Goal: Task Accomplishment & Management: Manage account settings

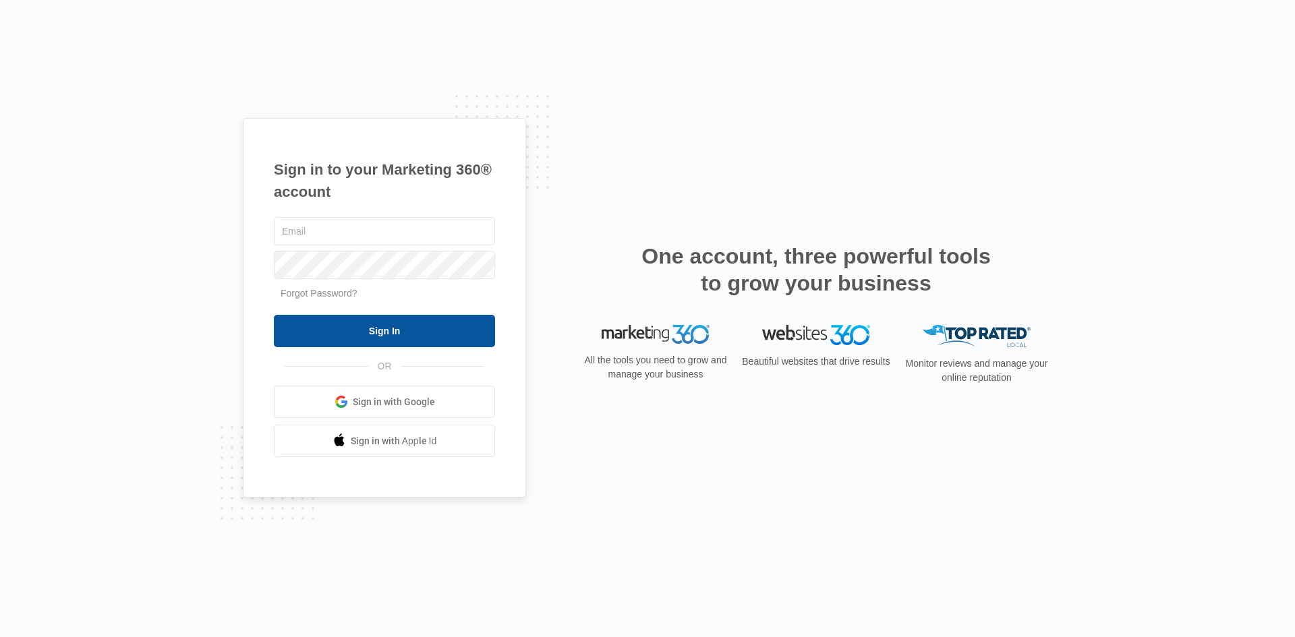
type input "[EMAIL_ADDRESS][DOMAIN_NAME]"
click at [395, 330] on input "Sign In" at bounding box center [384, 331] width 221 height 32
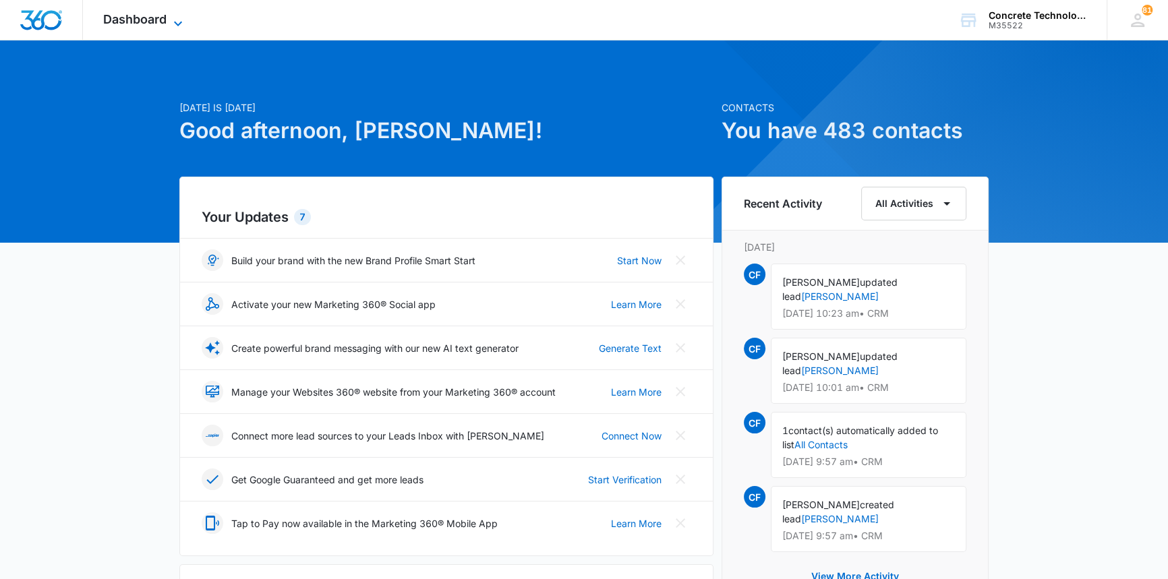
click at [147, 19] on span "Dashboard" at bounding box center [134, 19] width 63 height 14
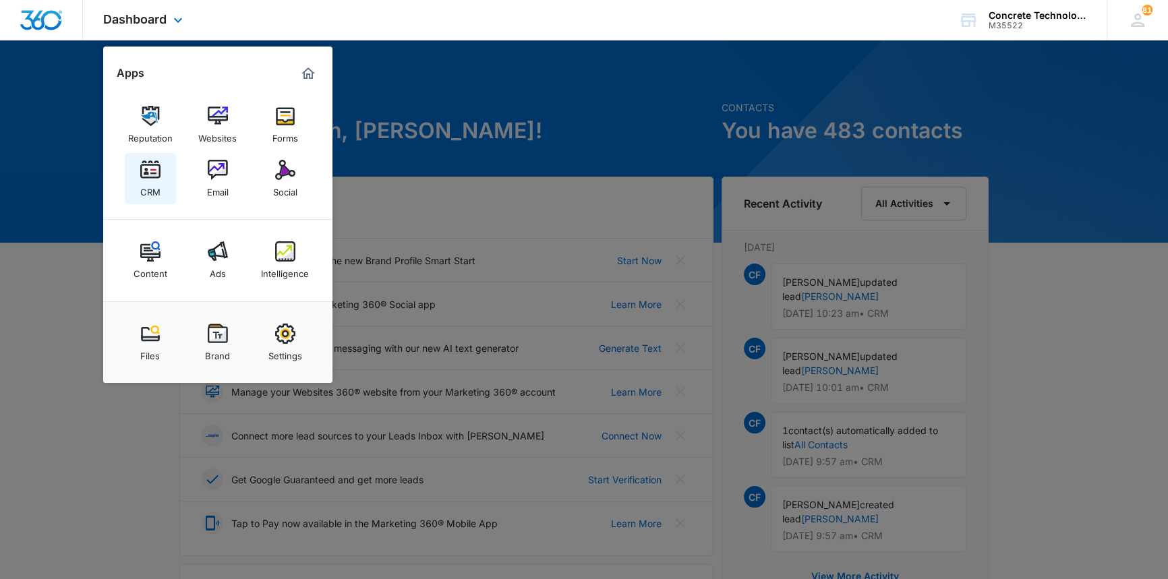
click at [154, 175] on img at bounding box center [150, 170] width 20 height 20
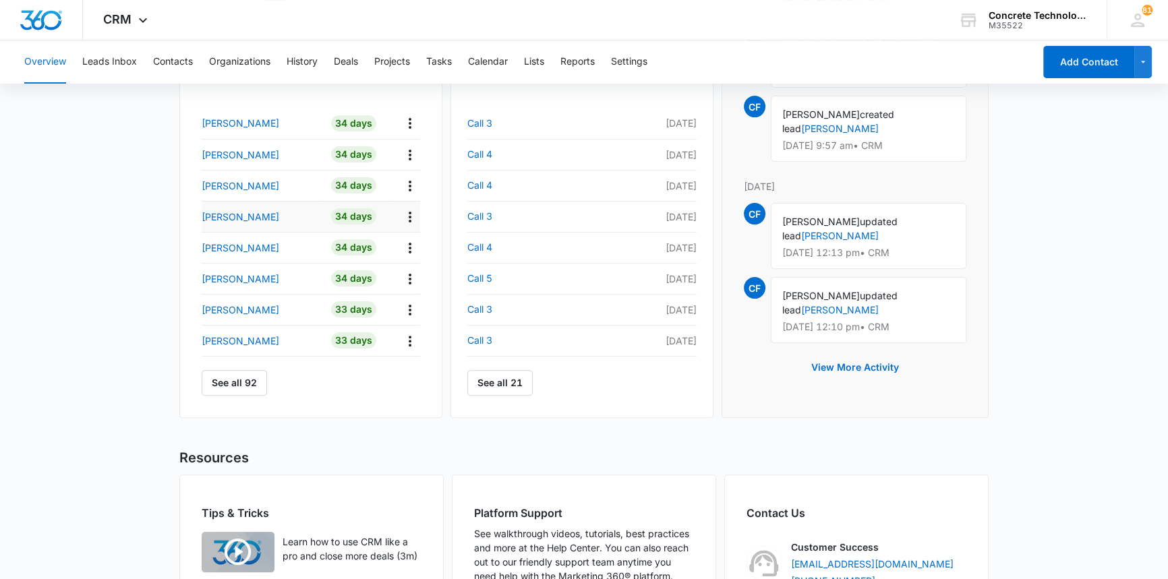
scroll to position [490, 0]
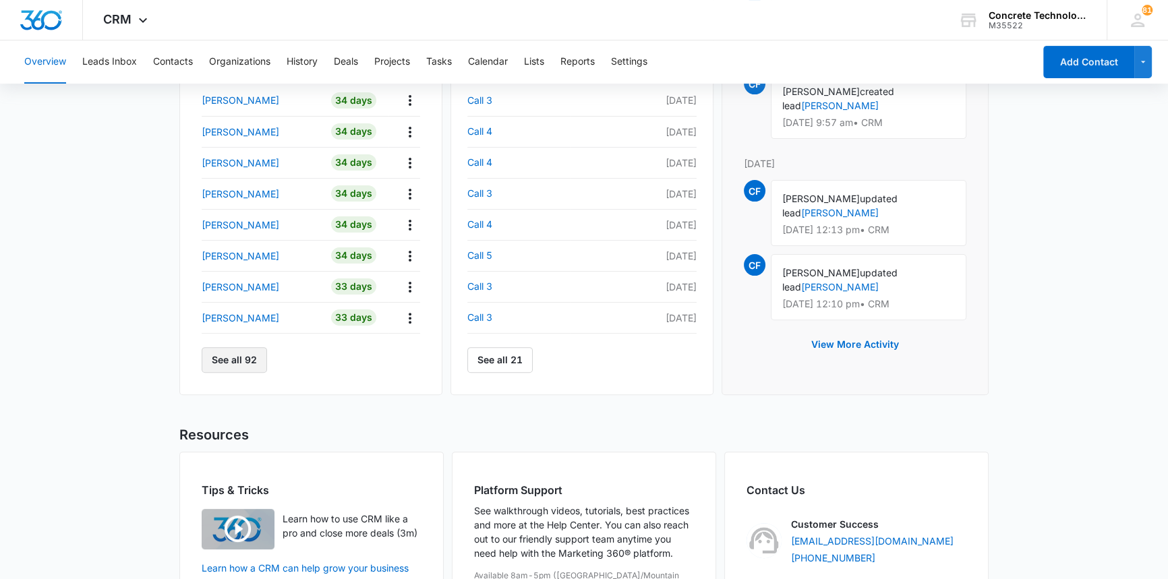
click at [229, 361] on button "See all 92" at bounding box center [234, 360] width 65 height 26
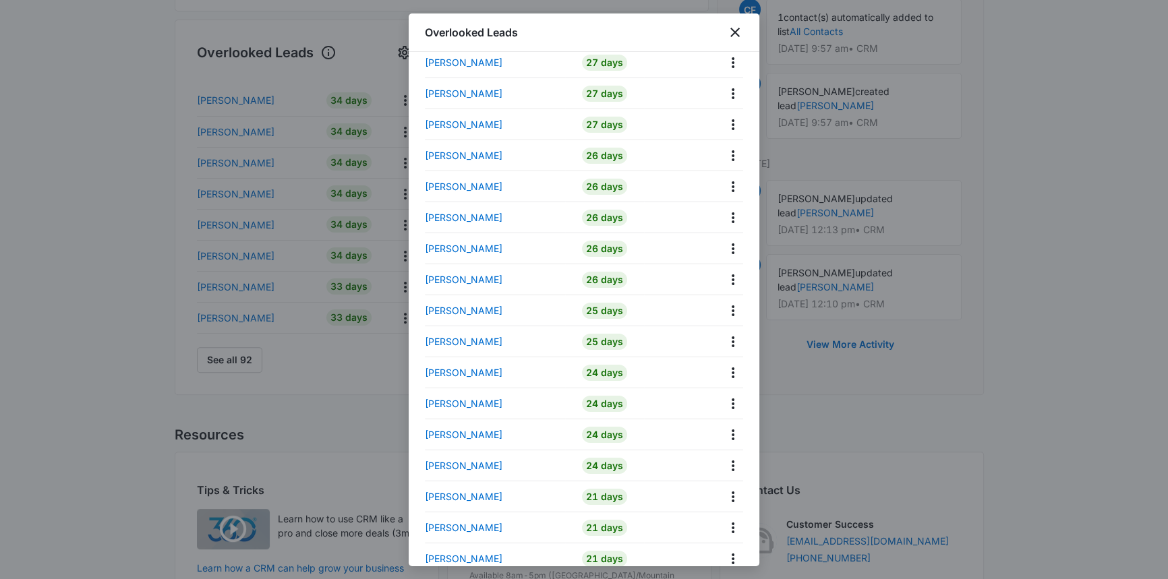
scroll to position [796, 0]
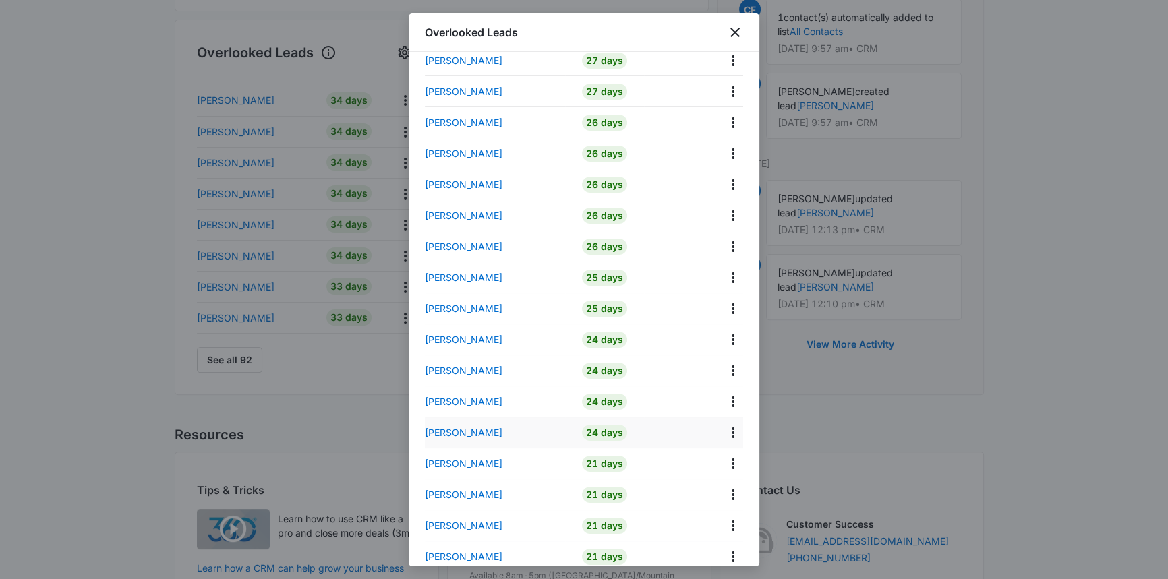
click at [442, 439] on td "[PERSON_NAME]" at bounding box center [495, 432] width 140 height 31
click at [446, 431] on p "[PERSON_NAME]" at bounding box center [464, 432] width 78 height 14
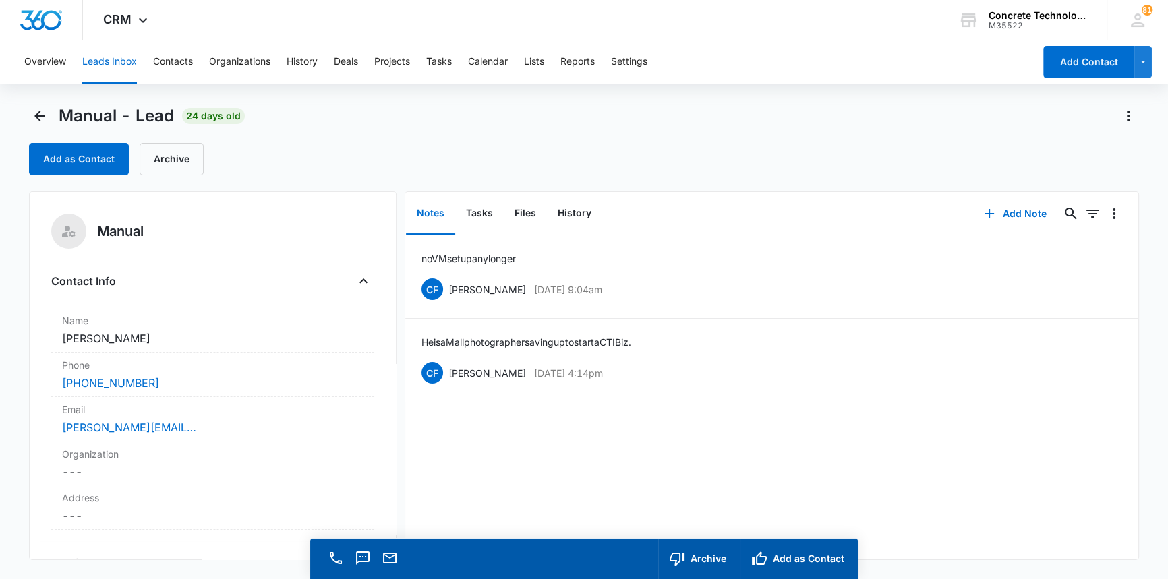
click at [120, 60] on button "Leads Inbox" at bounding box center [109, 61] width 55 height 43
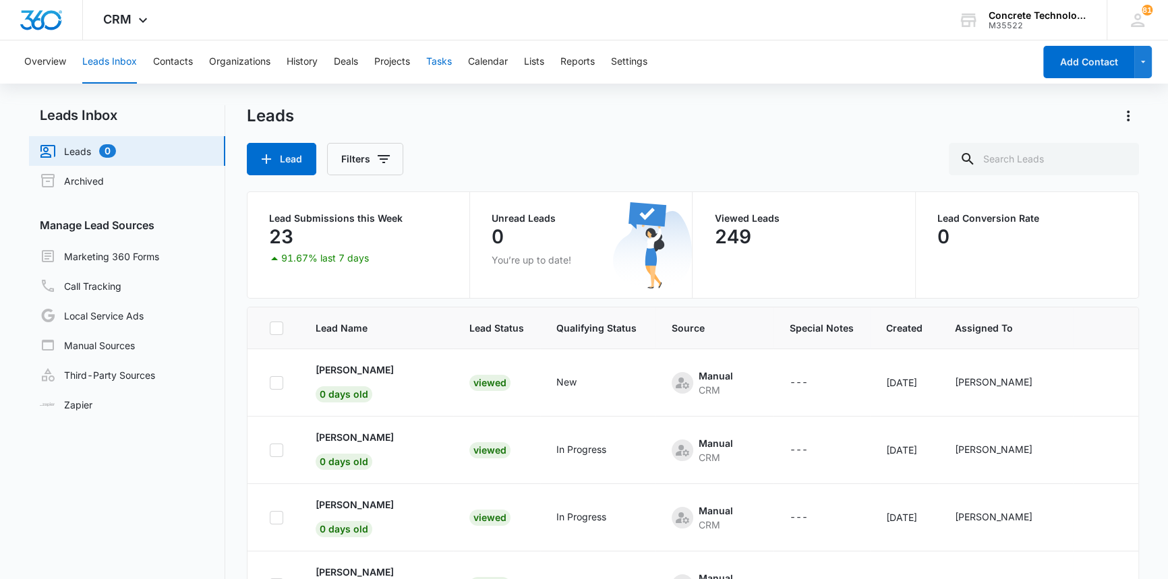
click at [438, 59] on button "Tasks" at bounding box center [439, 61] width 26 height 43
